Goal: Entertainment & Leisure: Browse casually

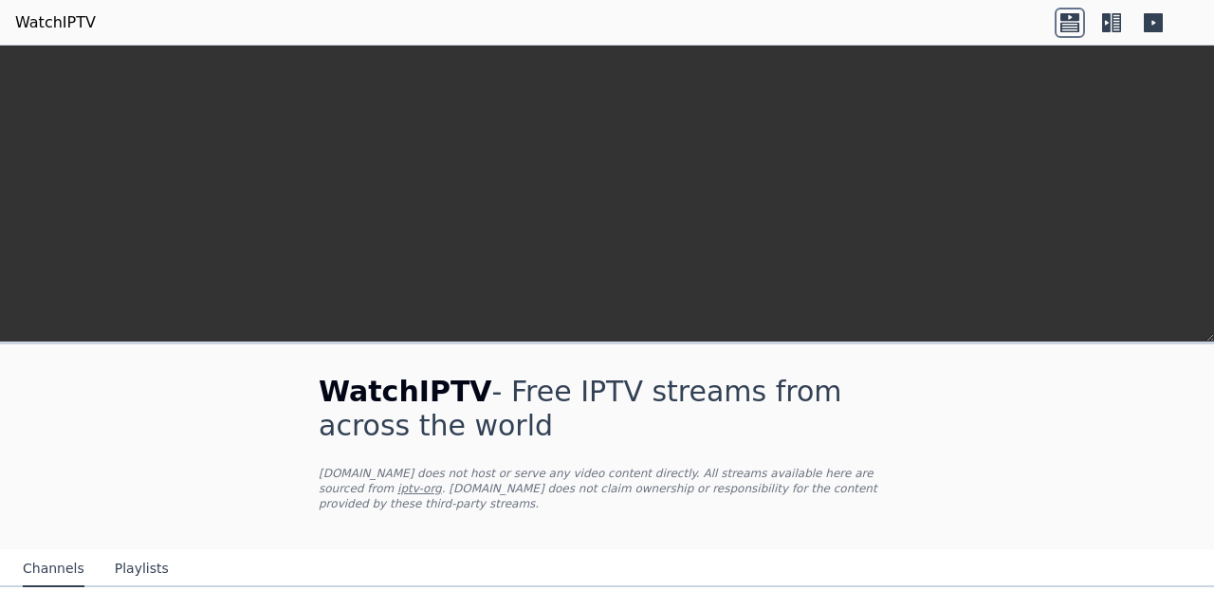
scroll to position [525, 0]
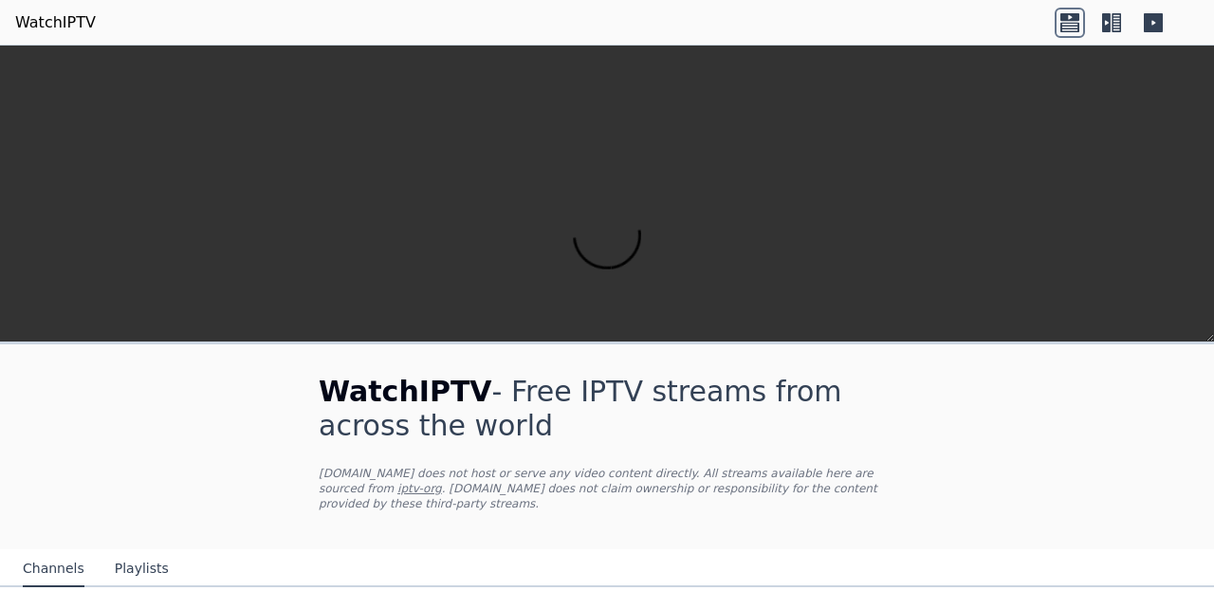
scroll to position [162, 0]
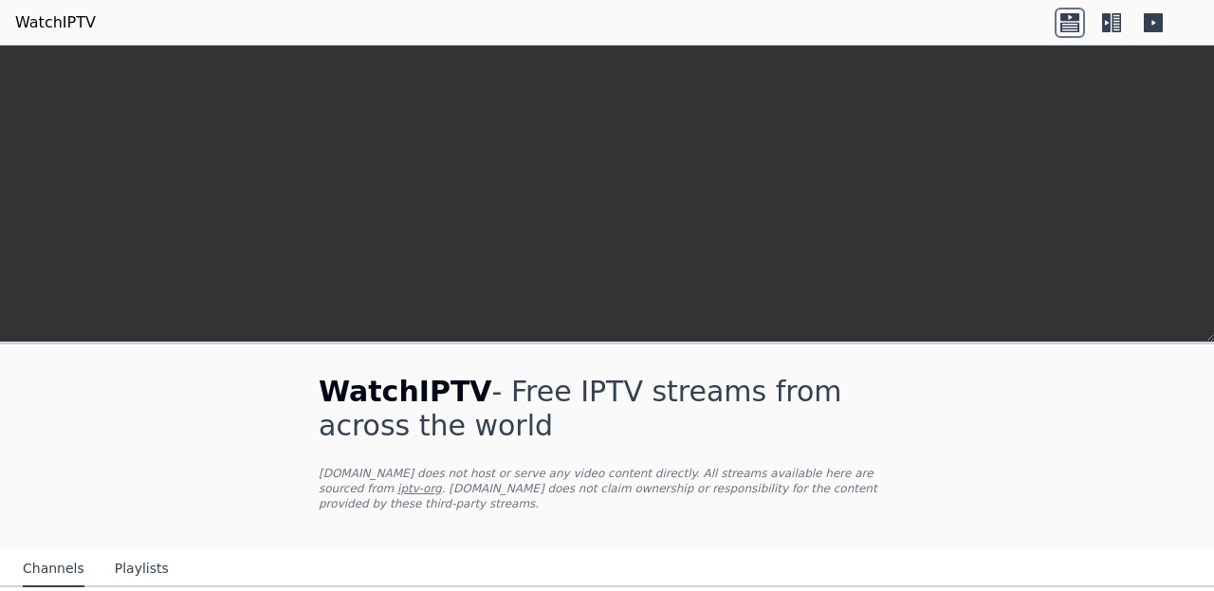
scroll to position [80, 0]
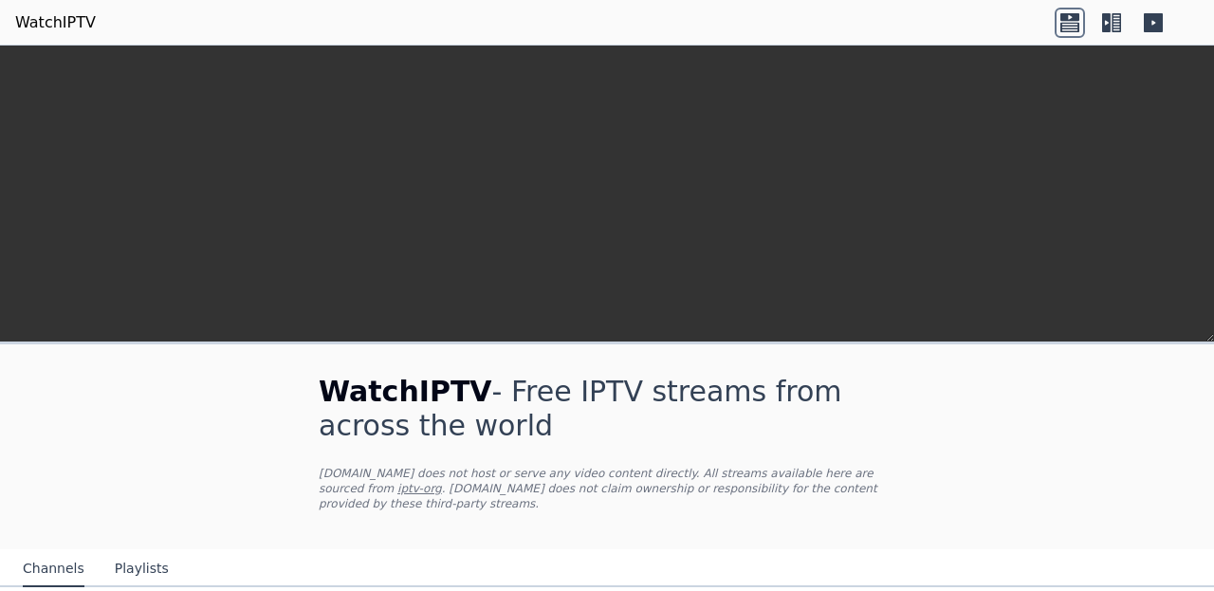
scroll to position [38, 0]
click at [1159, 587] on nav "Channels Playlists" at bounding box center [607, 568] width 1214 height 38
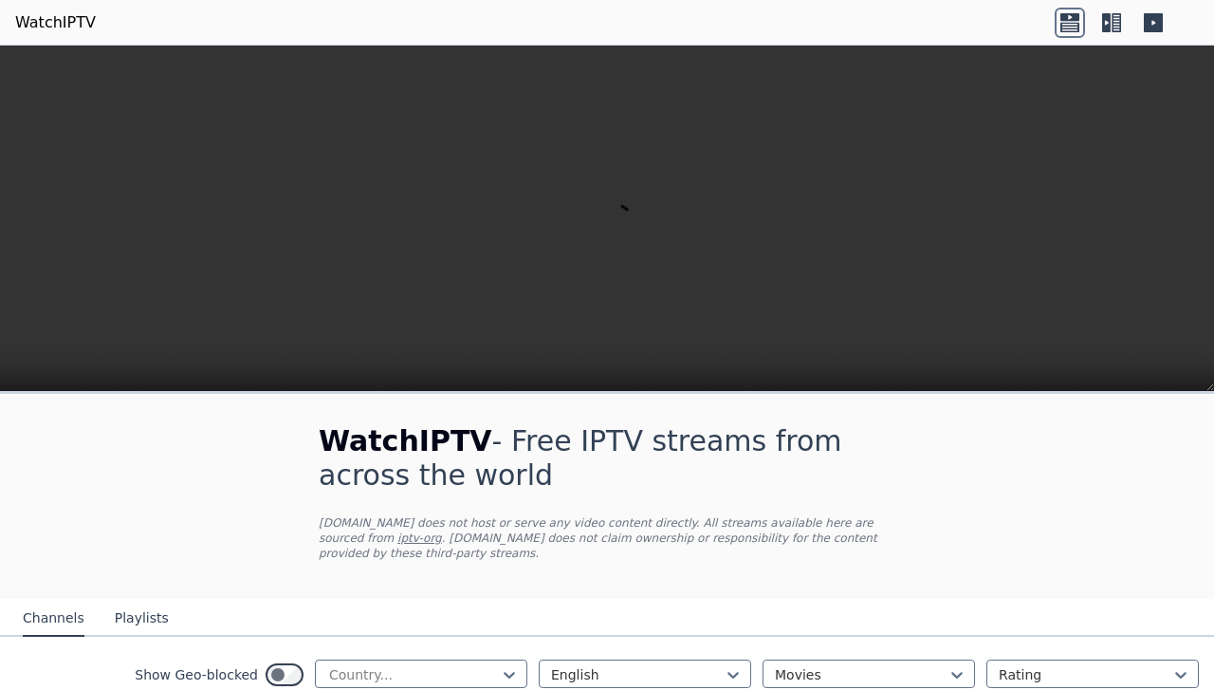
scroll to position [289, 0]
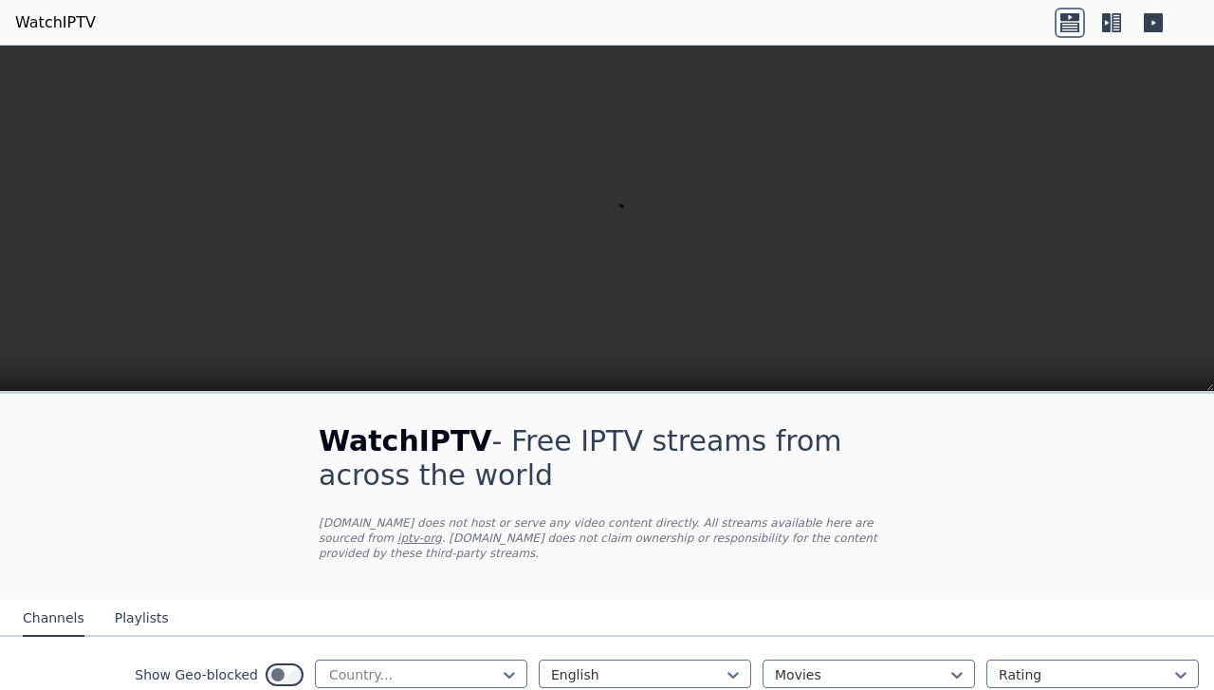
scroll to position [0, 0]
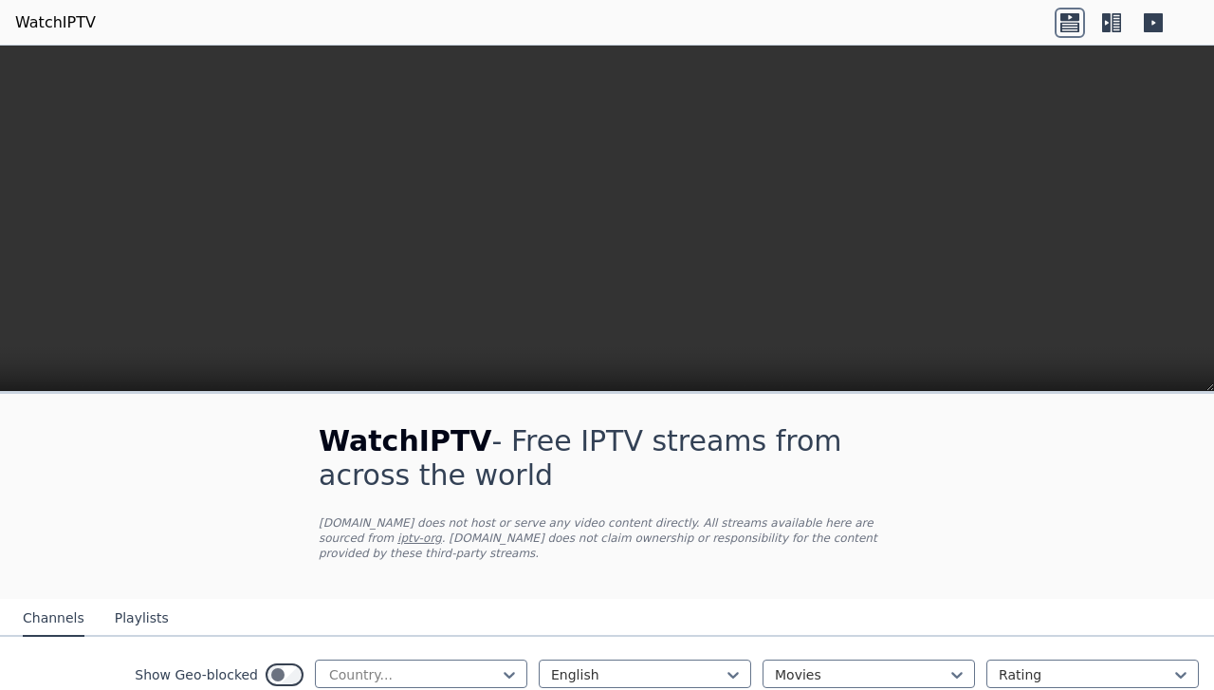
click at [1114, 28] on icon at bounding box center [1116, 22] width 9 height 19
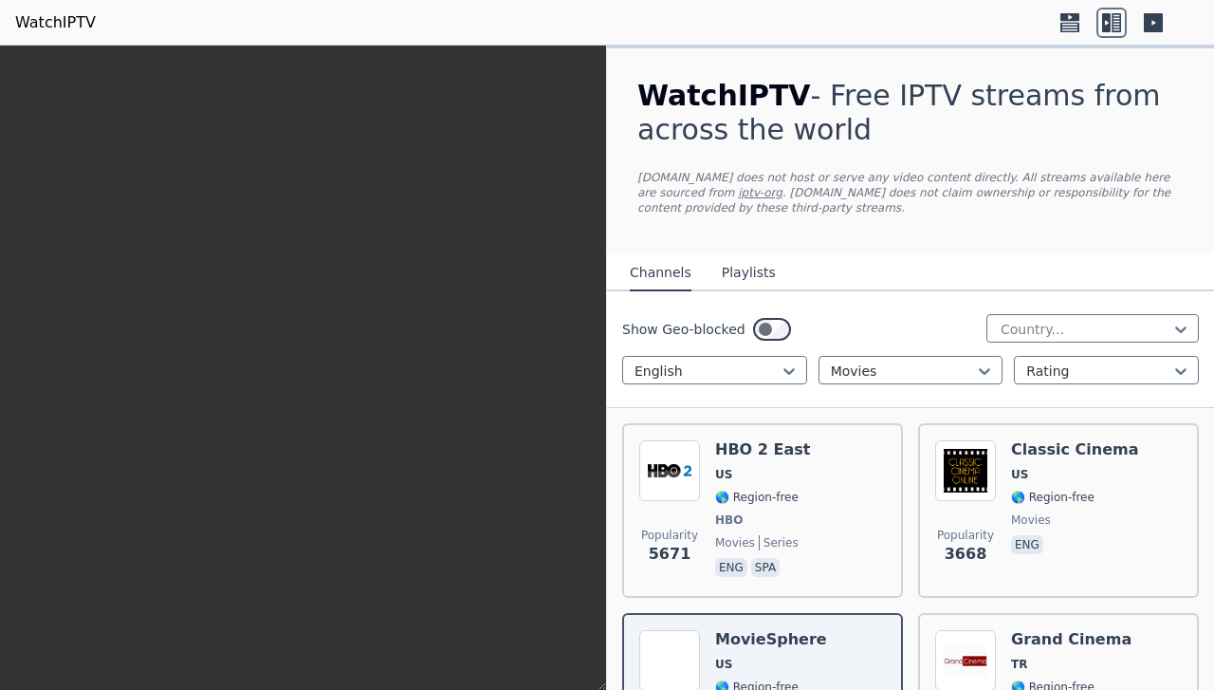
click at [1065, 23] on icon at bounding box center [1069, 26] width 19 height 9
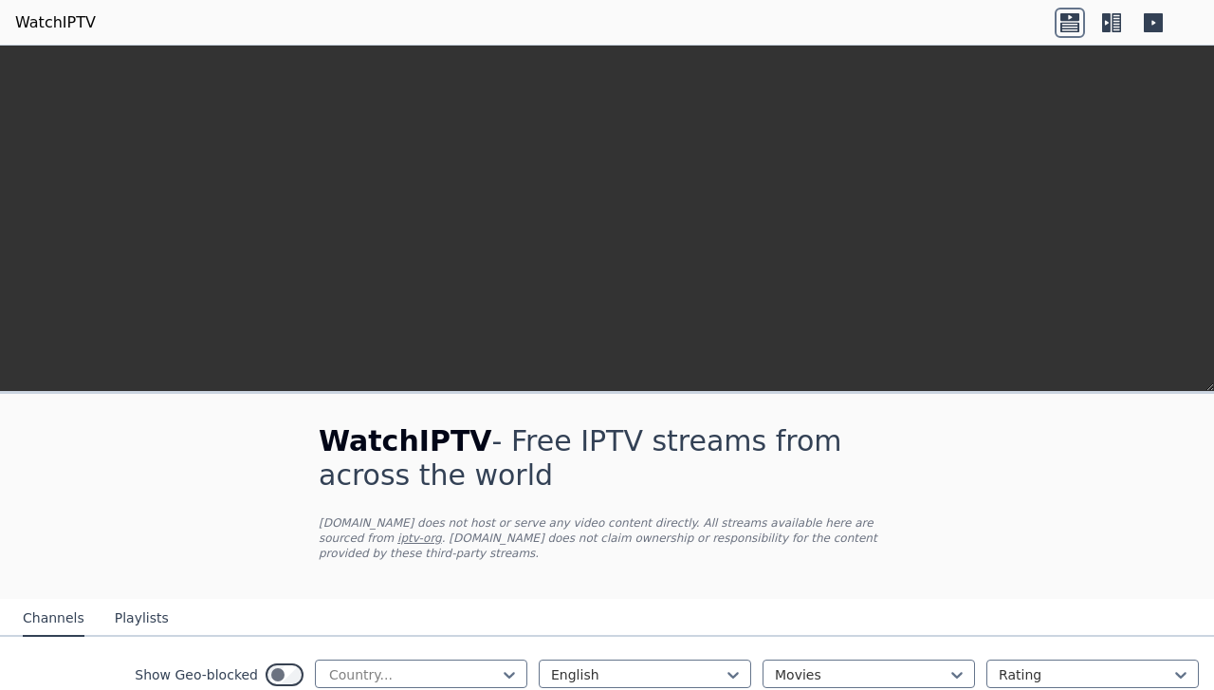
click at [1119, 17] on icon at bounding box center [1116, 22] width 9 height 19
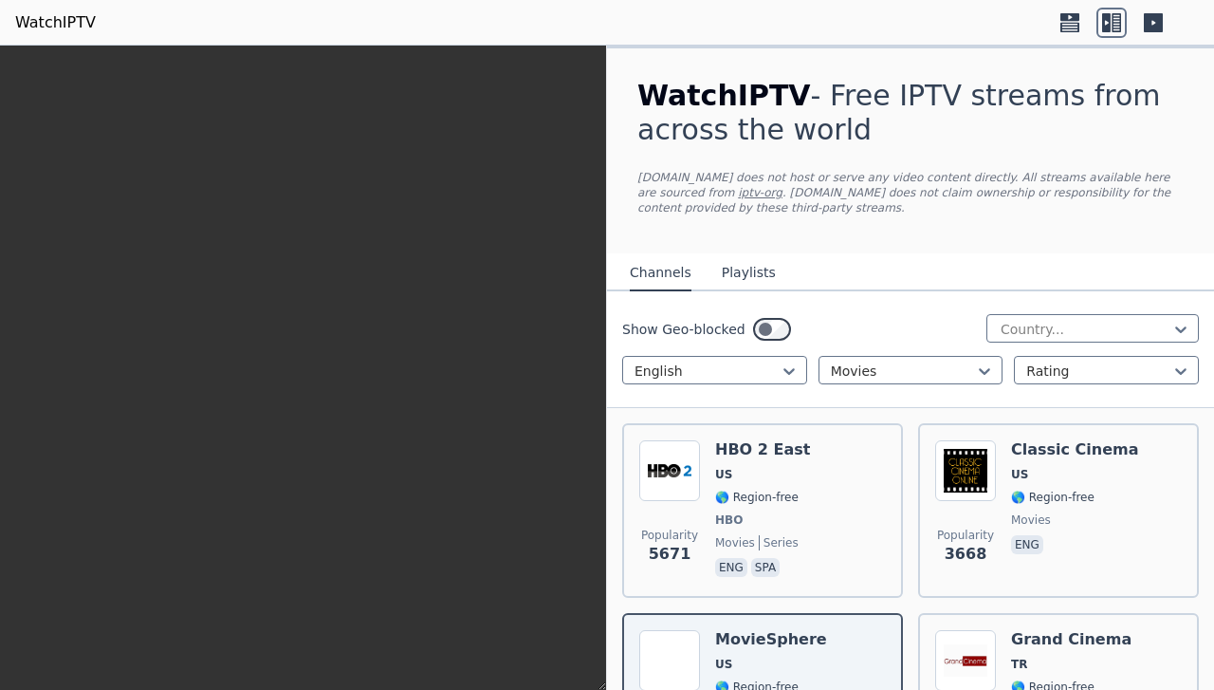
click at [1069, 21] on icon at bounding box center [1070, 23] width 30 height 30
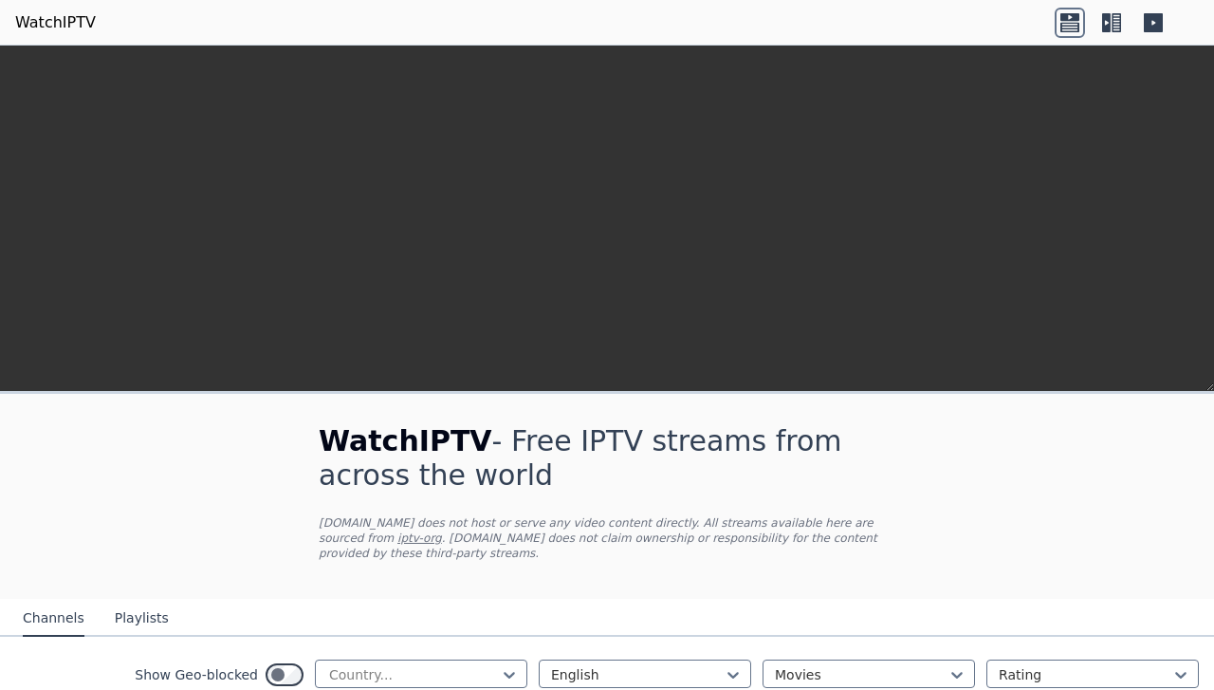
click at [1150, 23] on icon at bounding box center [1153, 22] width 19 height 19
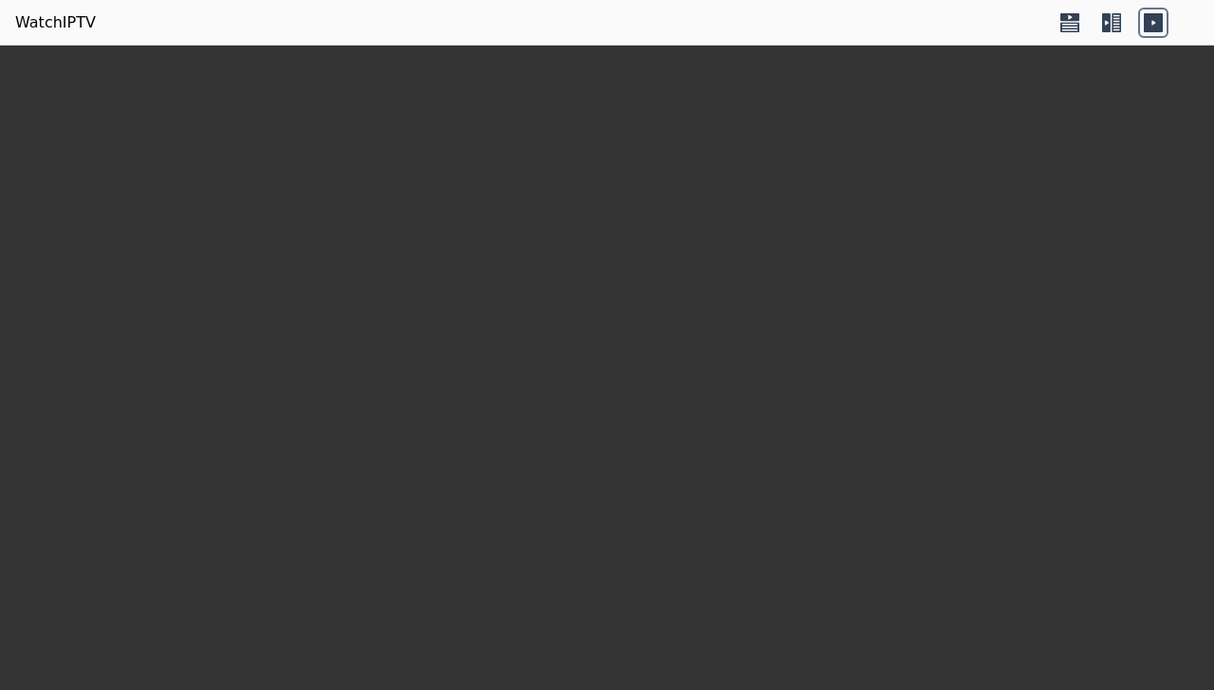
click at [1155, 28] on icon at bounding box center [1153, 22] width 19 height 19
click at [1074, 22] on icon at bounding box center [1070, 23] width 30 height 30
click at [1070, 18] on icon at bounding box center [1070, 23] width 30 height 30
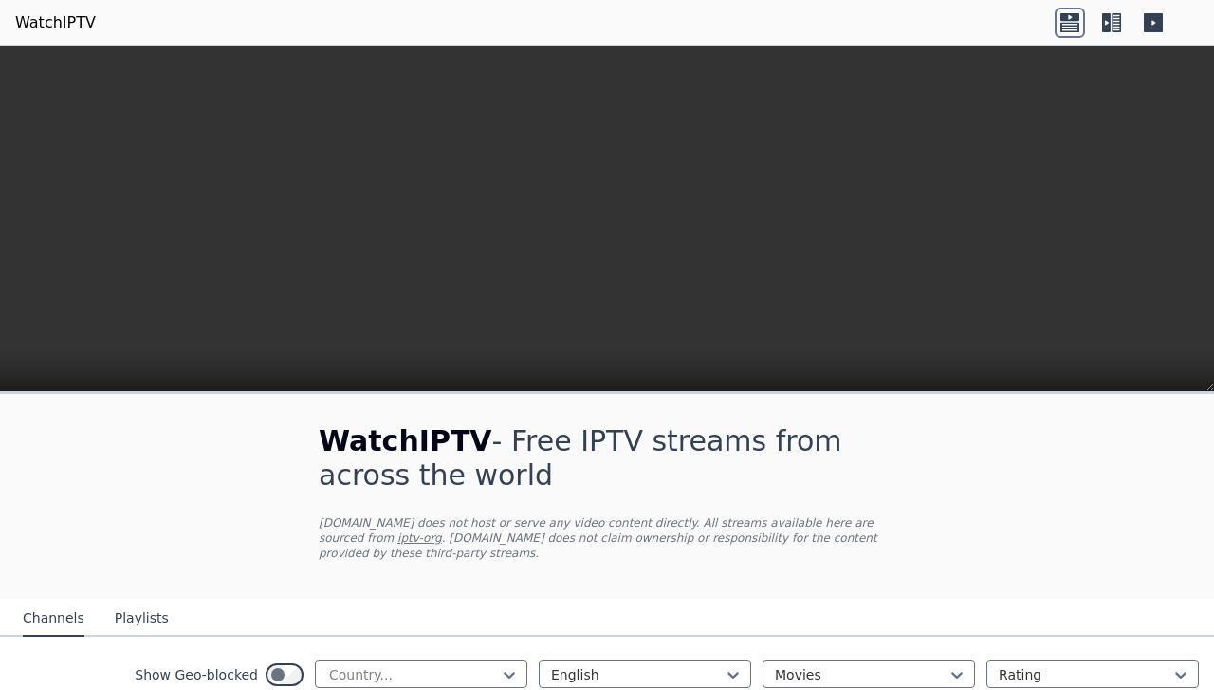
scroll to position [354, 0]
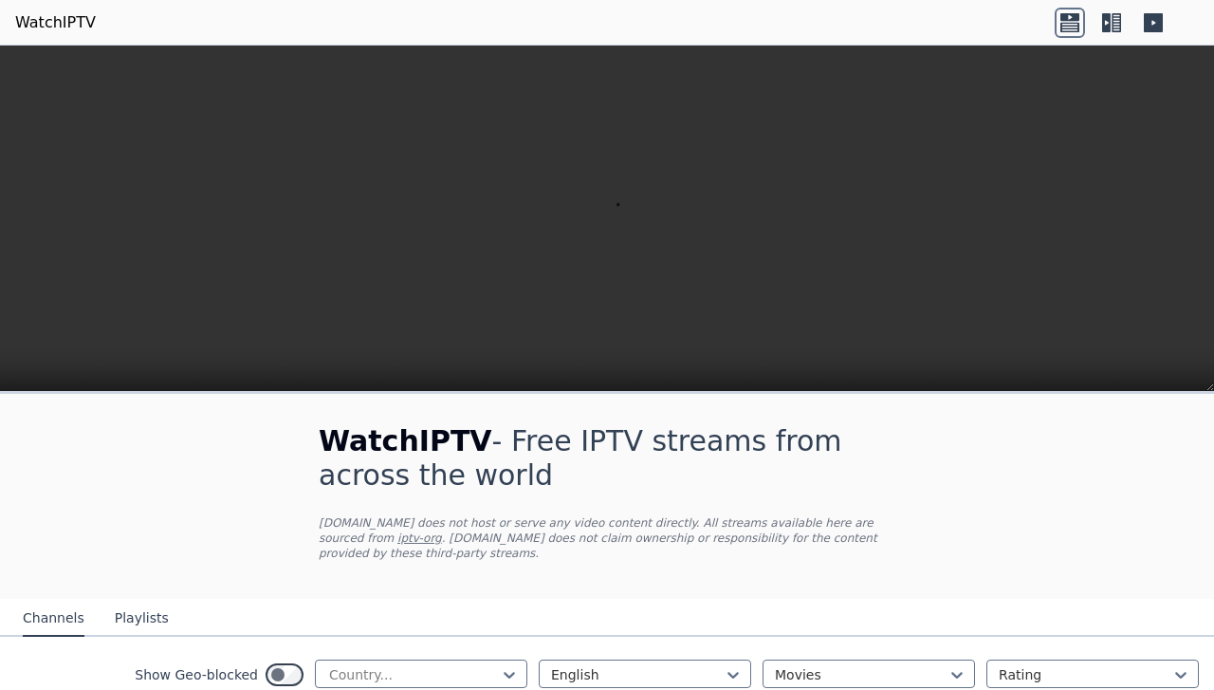
scroll to position [725, 0]
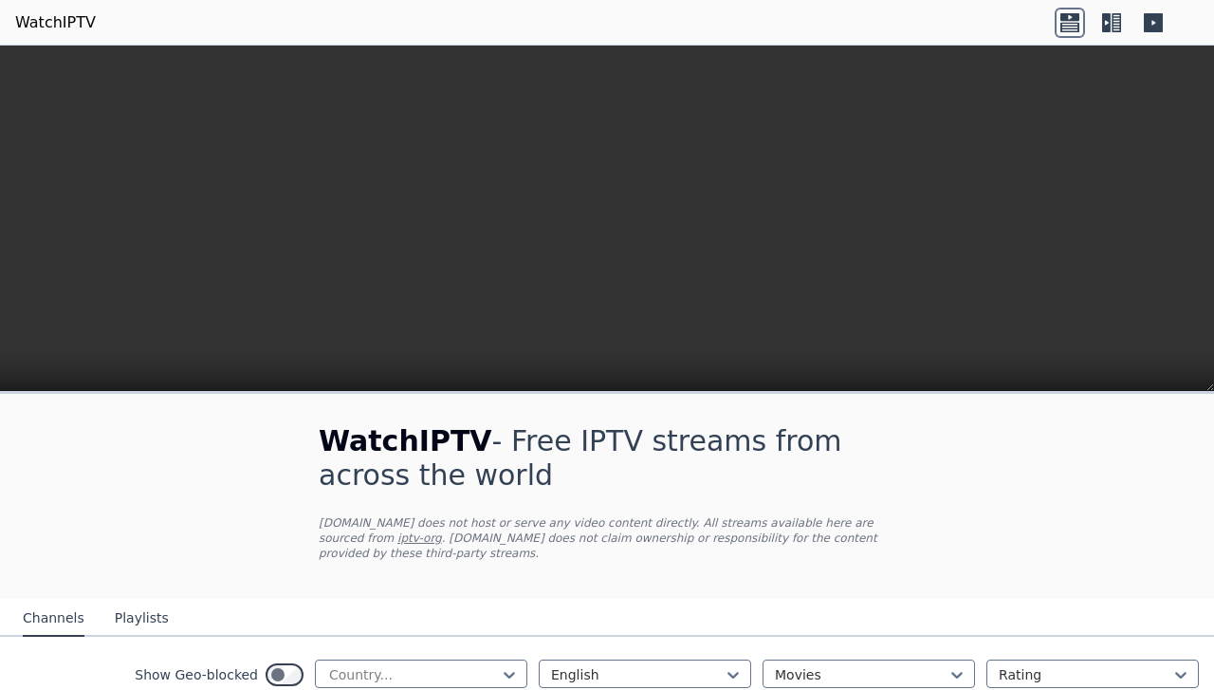
scroll to position [1369, 0]
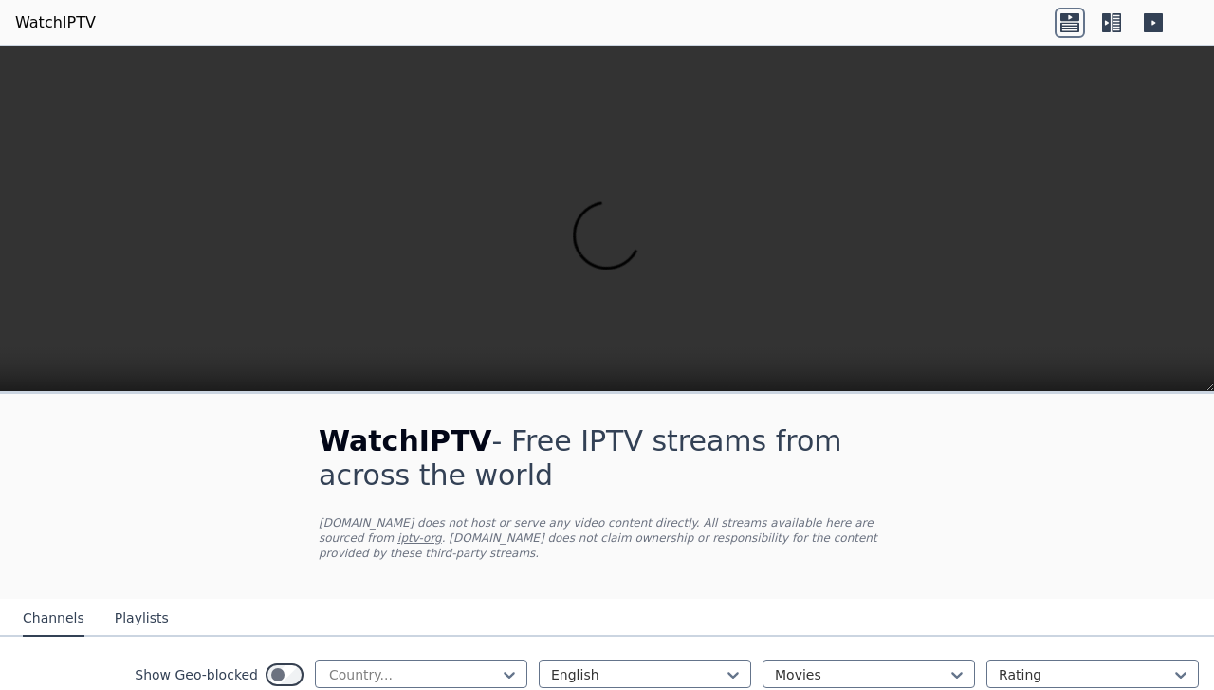
scroll to position [1900, 0]
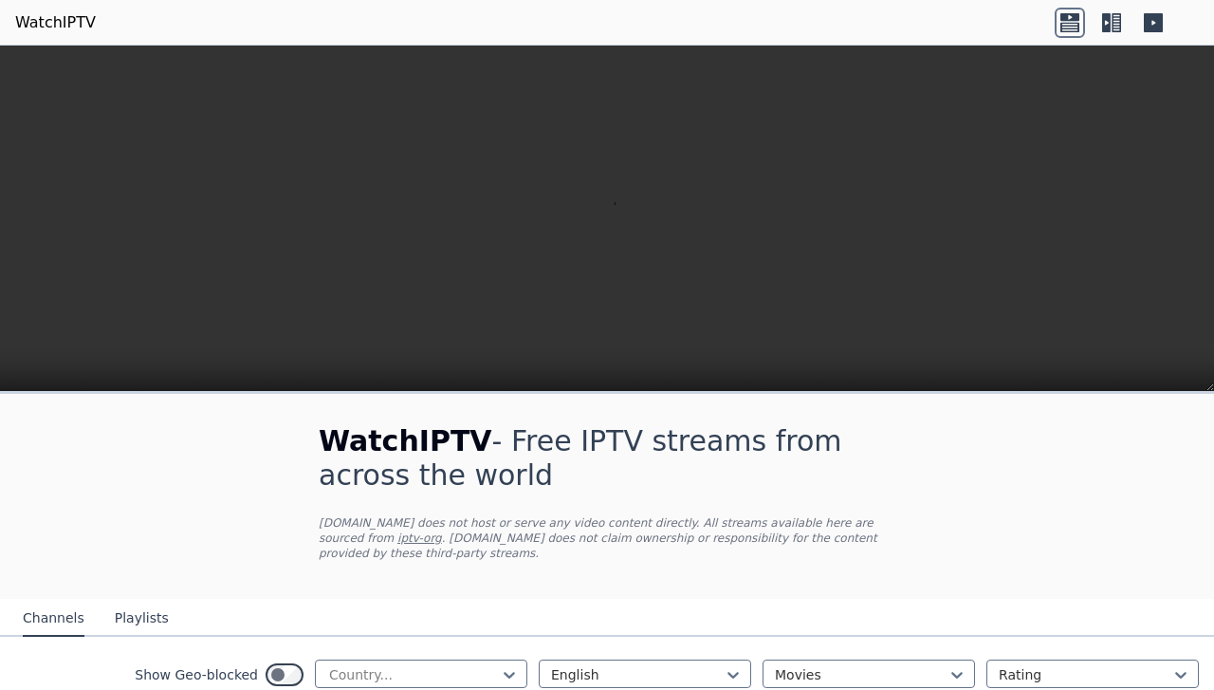
scroll to position [2100, 0]
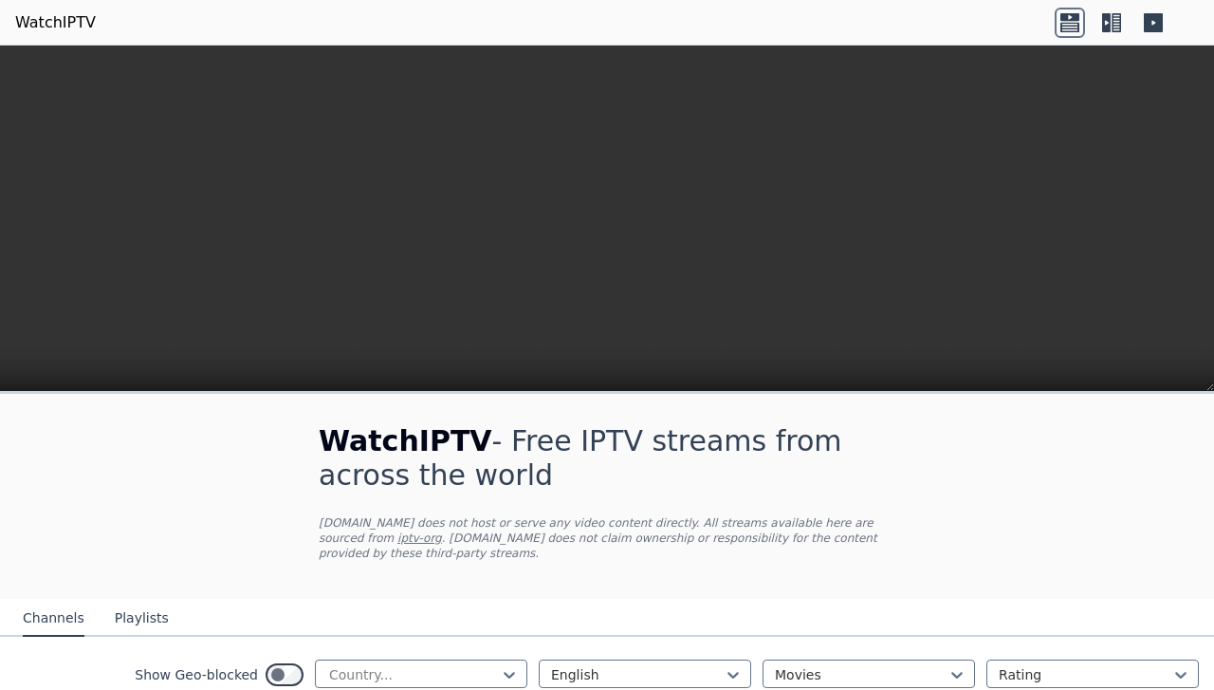
scroll to position [0, 0]
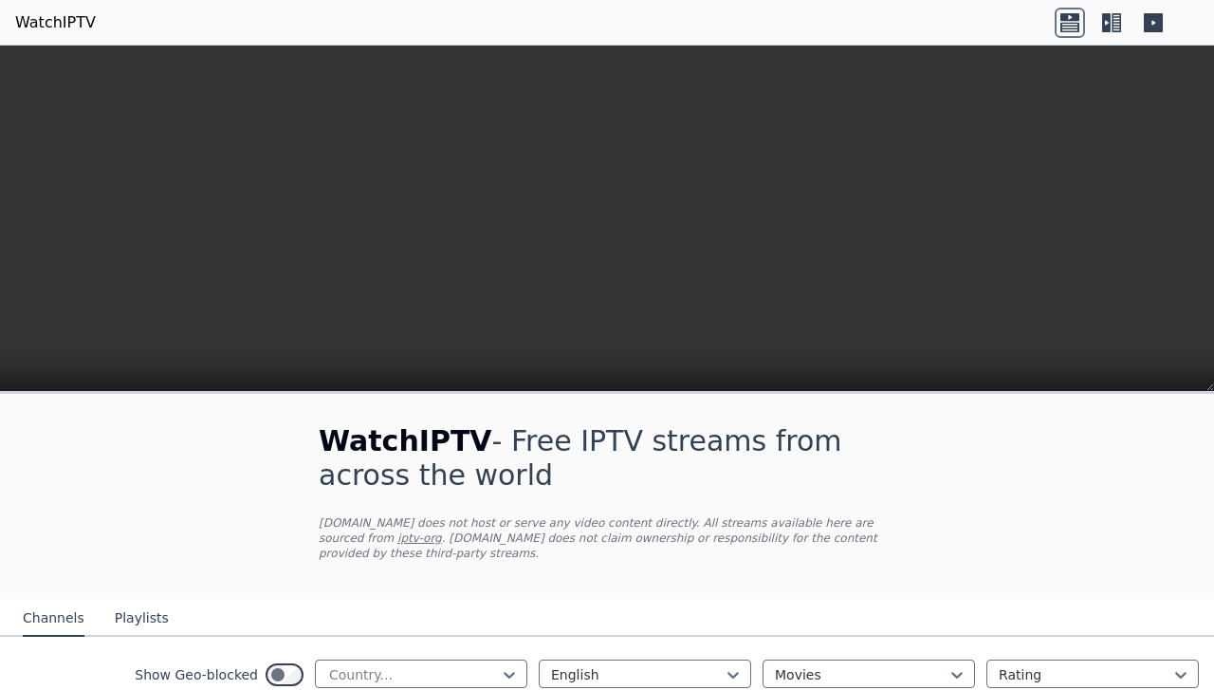
scroll to position [2120, 0]
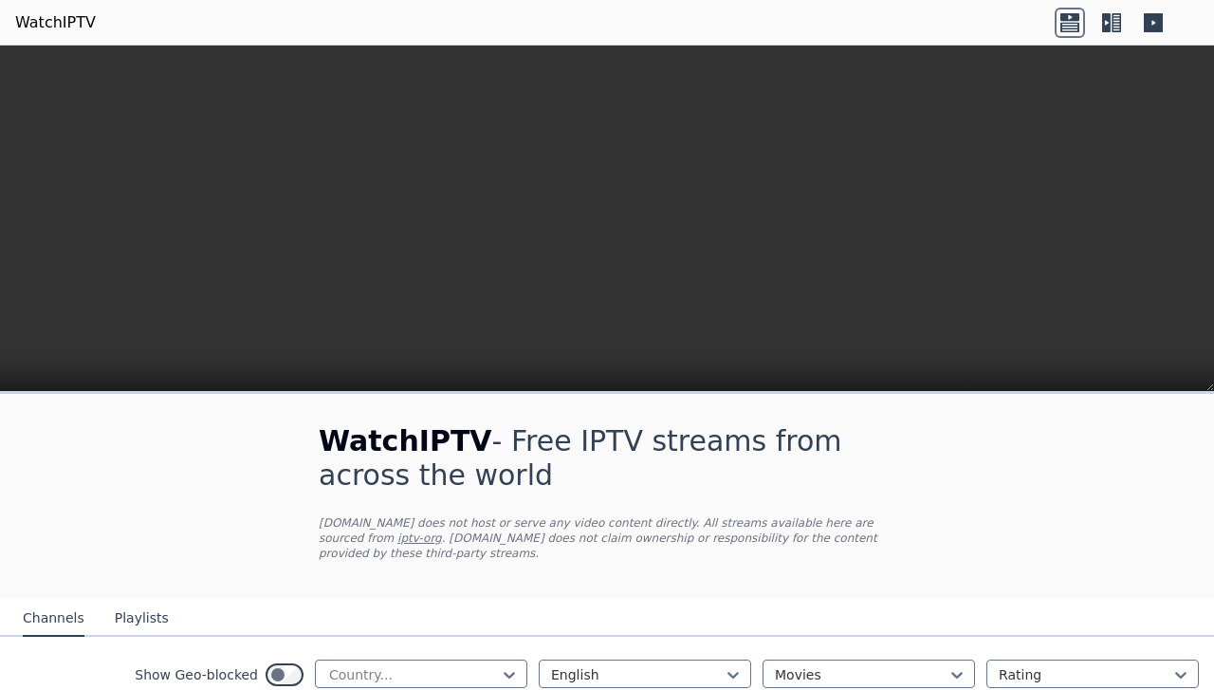
scroll to position [2384, 0]
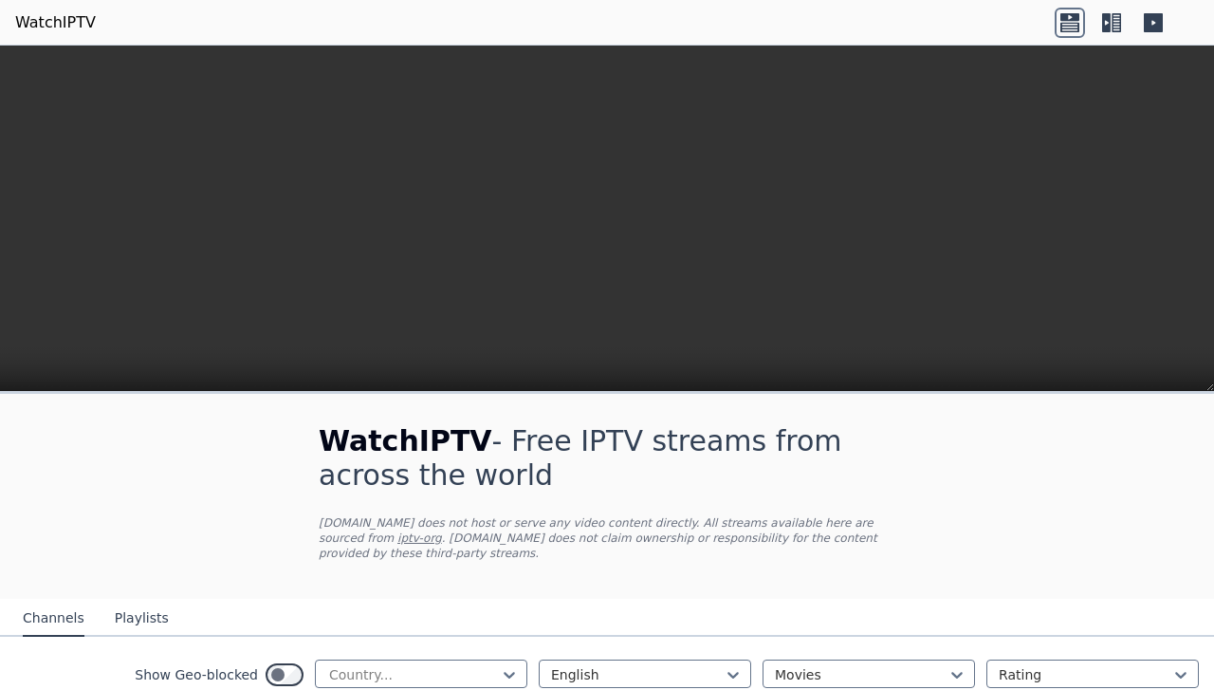
scroll to position [0, 0]
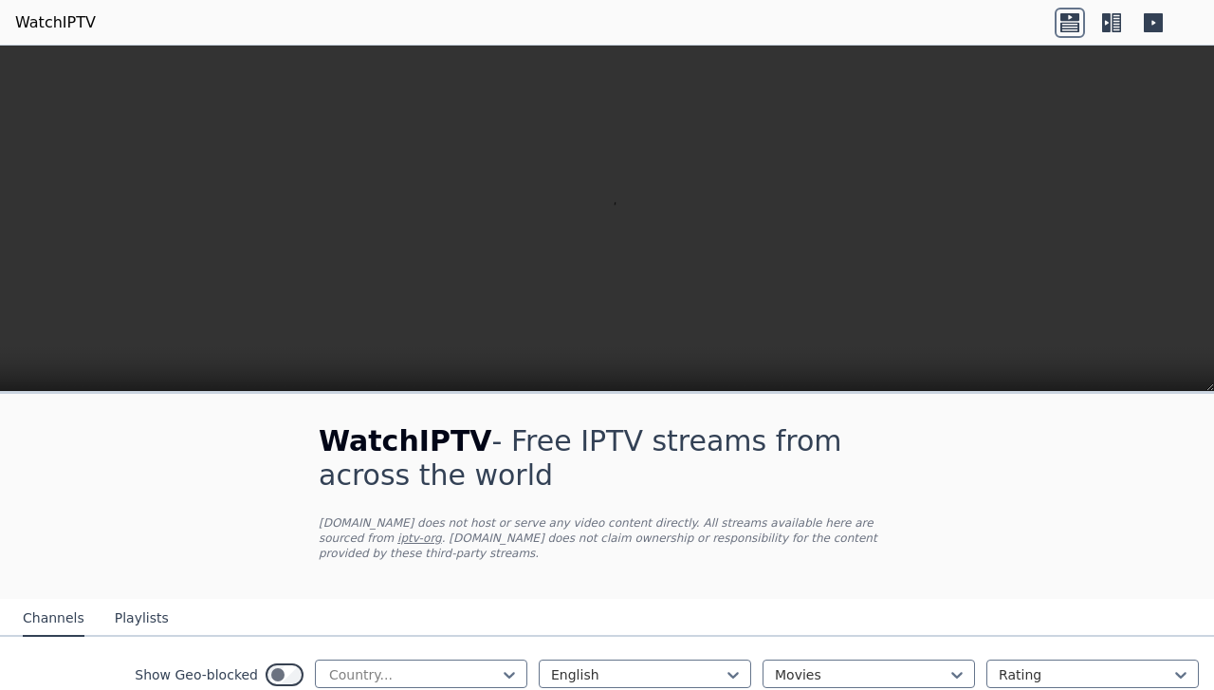
scroll to position [1057, 0]
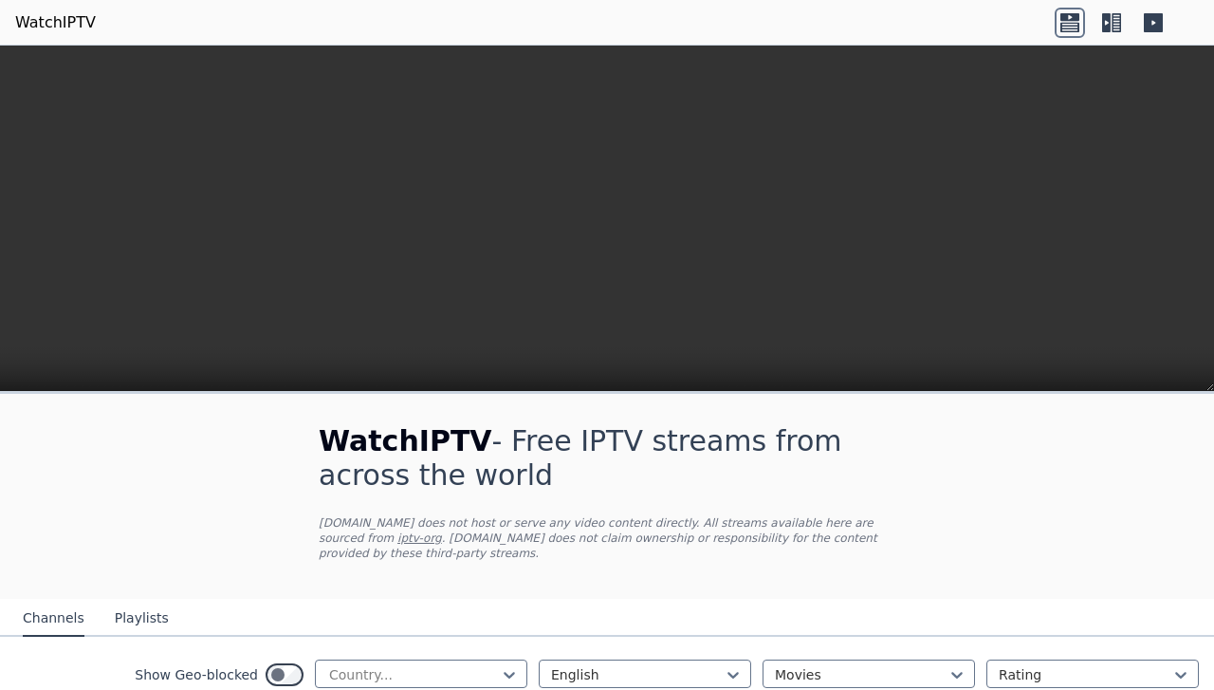
click at [414, 492] on h1 "WatchIPTV - Free IPTV streams from across the world" at bounding box center [607, 458] width 577 height 68
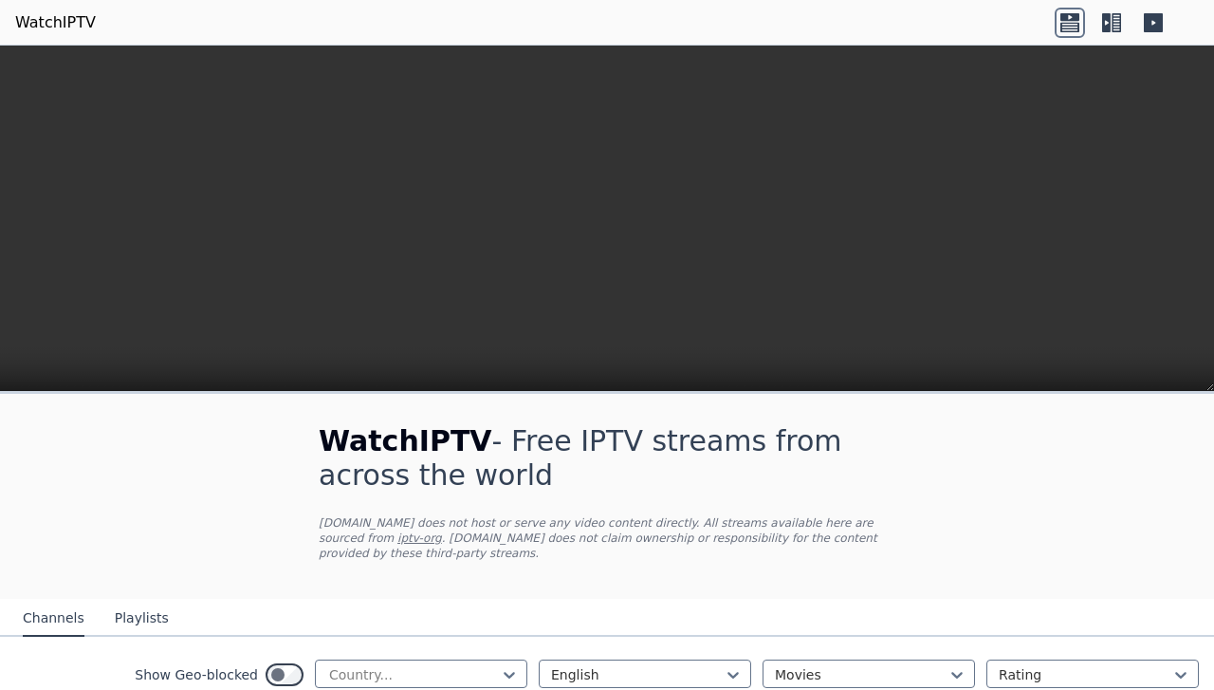
scroll to position [1031, 0]
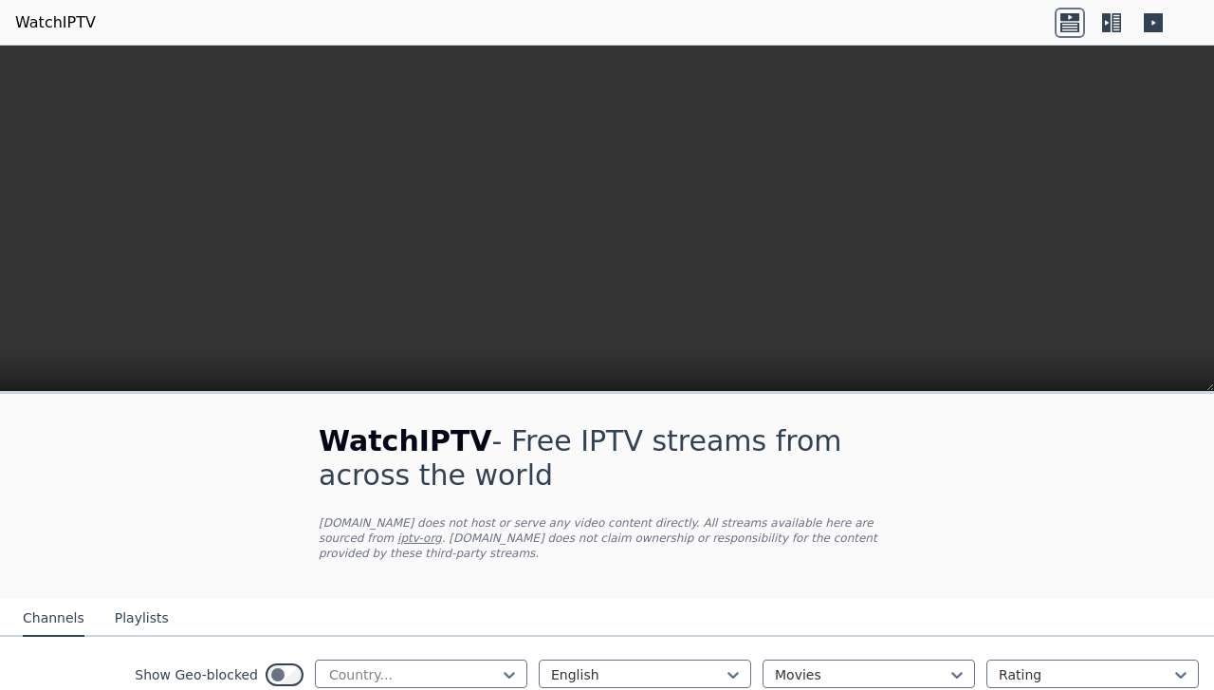
scroll to position [0, 0]
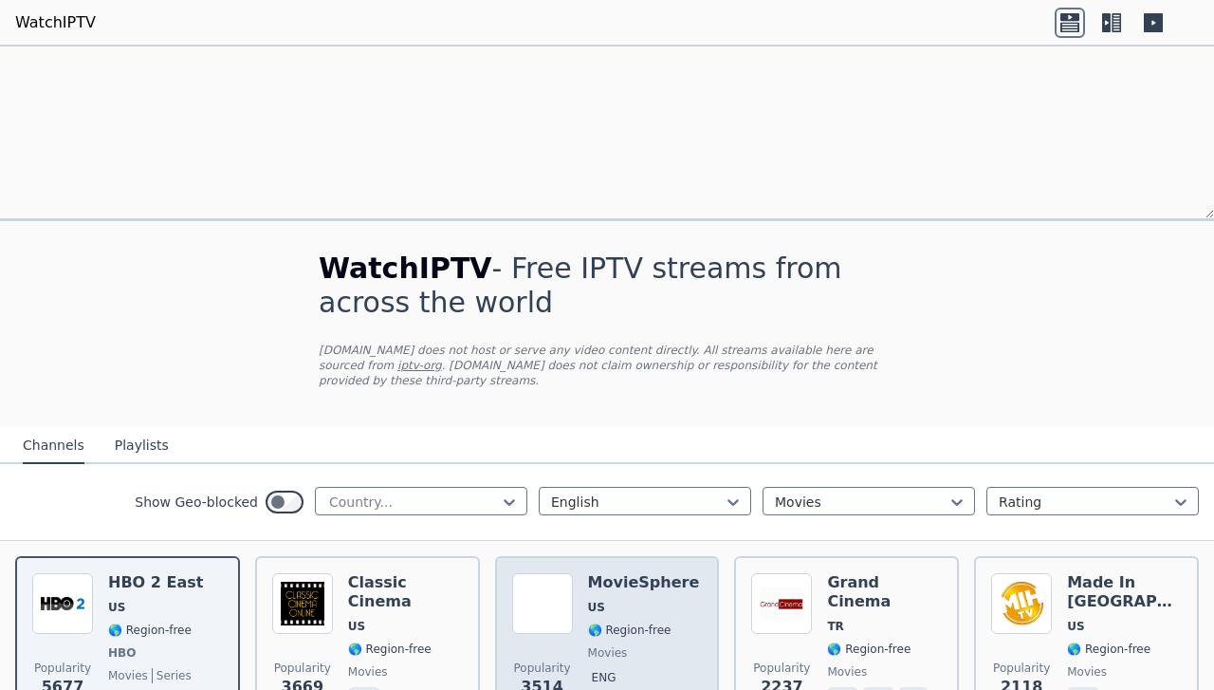
click at [608, 599] on span "US" at bounding box center [644, 606] width 112 height 15
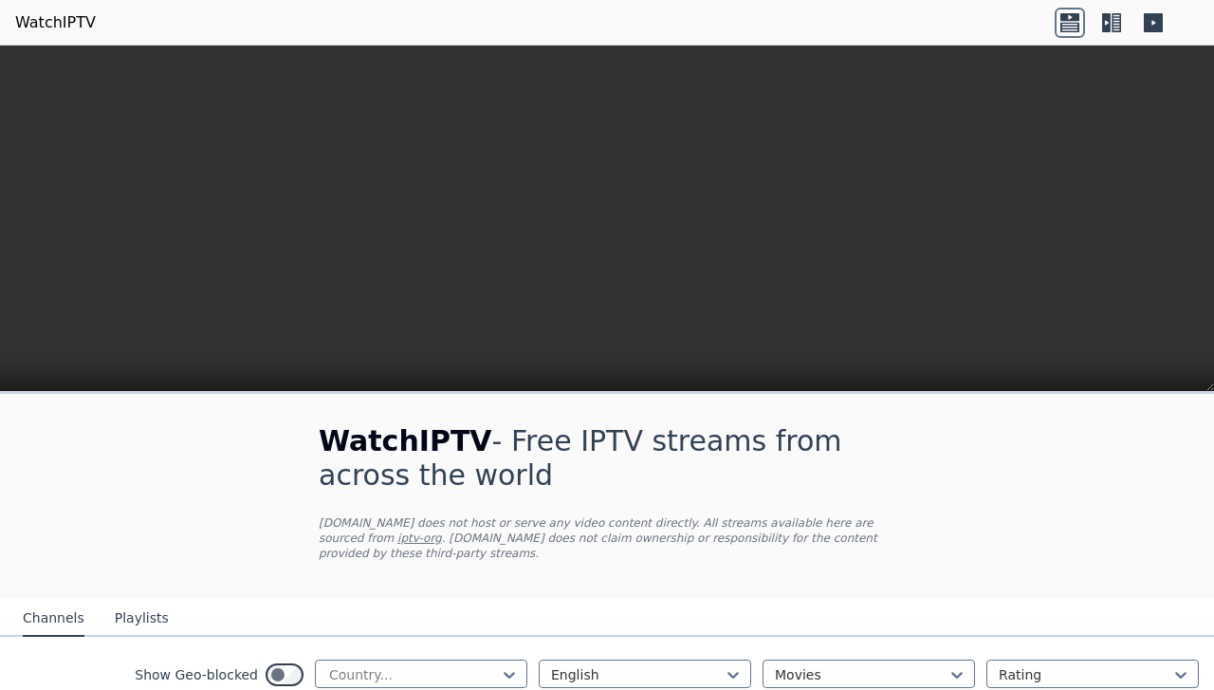
scroll to position [245, 0]
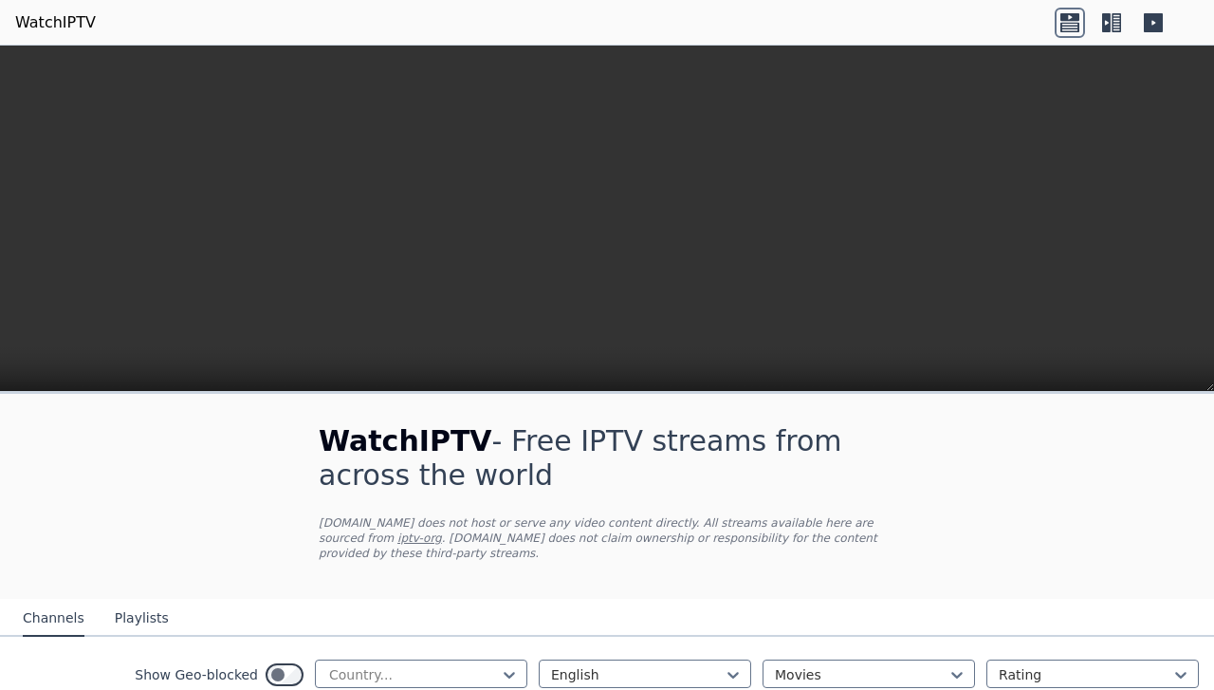
click at [917, 597] on div "WatchIPTV - Free IPTV streams from across the world [DOMAIN_NAME] does not host…" at bounding box center [606, 496] width 637 height 205
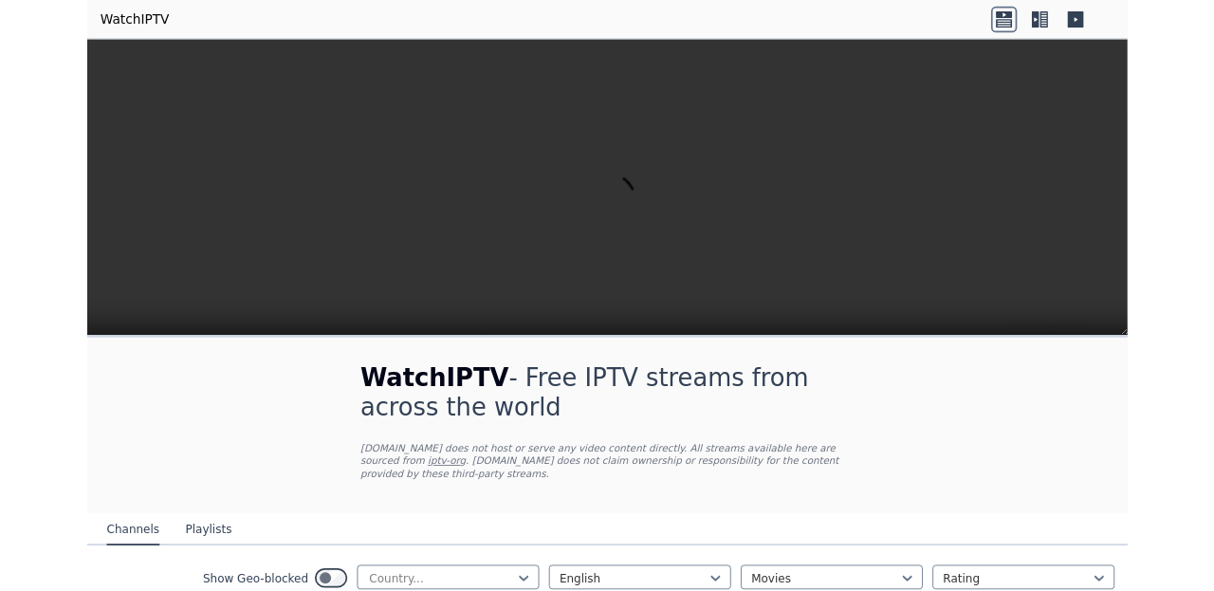
scroll to position [0, 0]
